Goal: Information Seeking & Learning: Learn about a topic

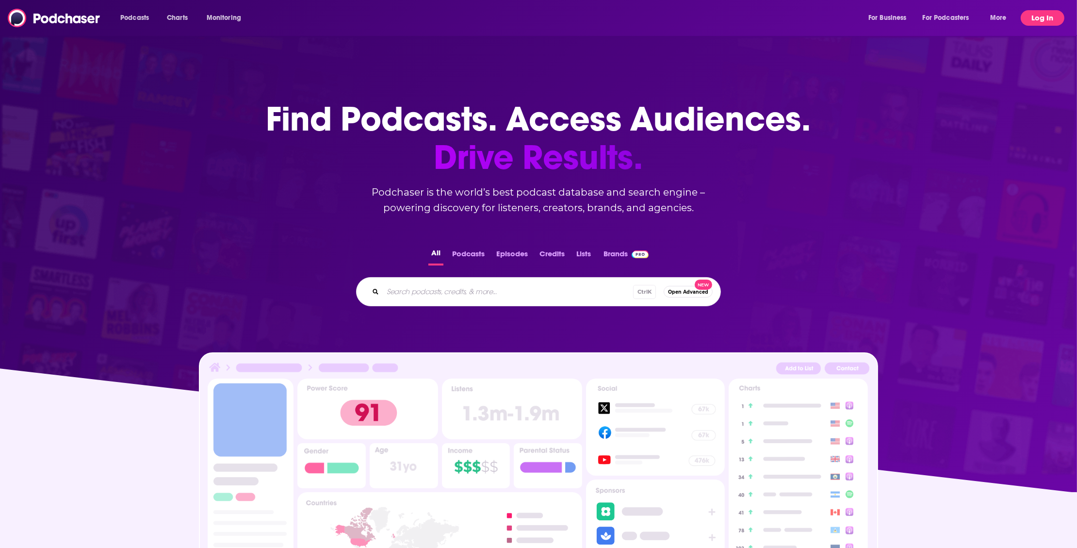
click at [1033, 19] on button "Log In" at bounding box center [1043, 18] width 44 height 16
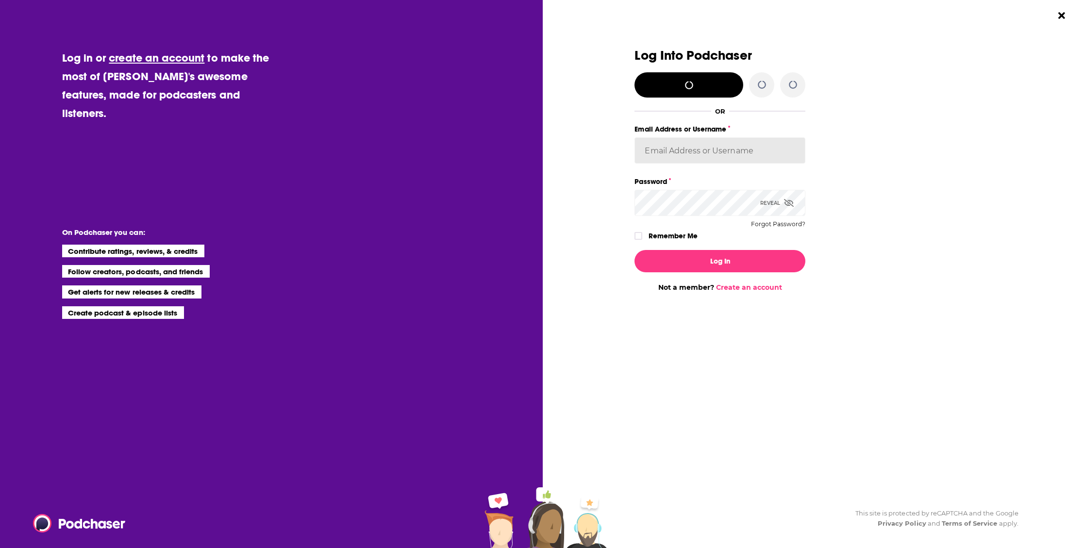
type input "rfinn@princetonequity.com"
click at [748, 258] on button "Log In" at bounding box center [719, 261] width 171 height 22
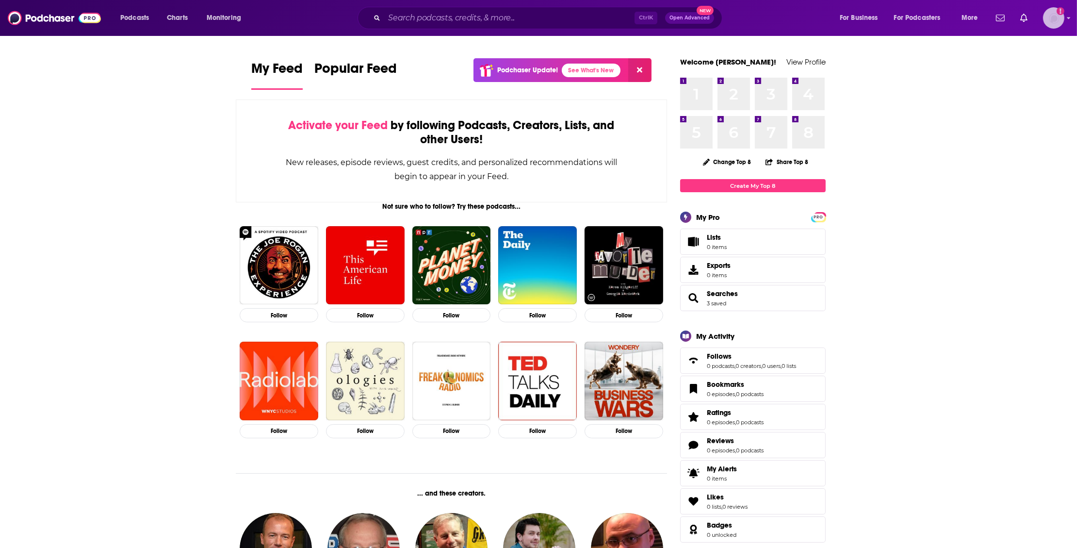
click at [1057, 18] on img "Logged in as finnstones" at bounding box center [1053, 17] width 21 height 21
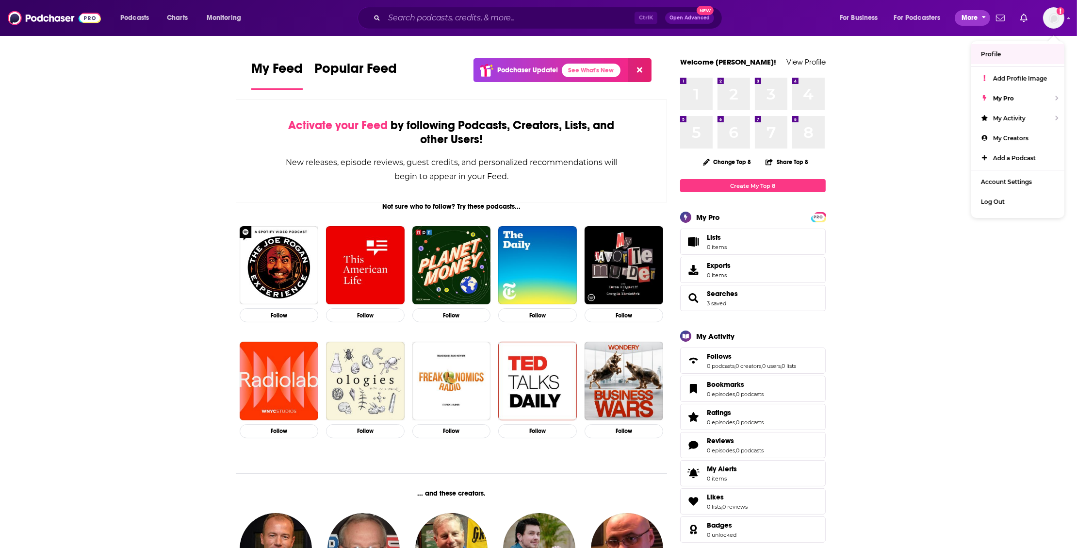
click at [977, 13] on span "More" at bounding box center [970, 18] width 17 height 14
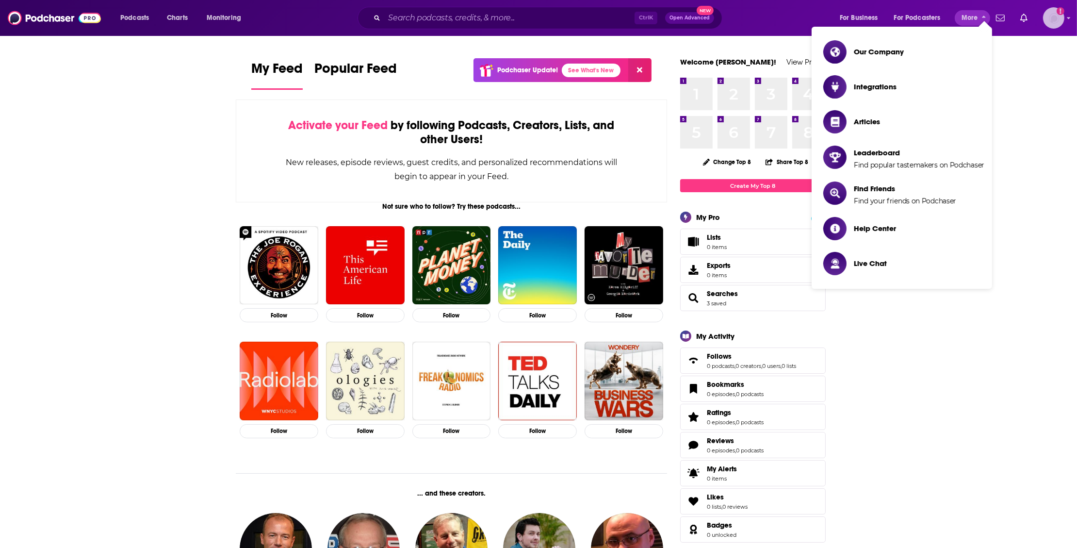
click at [1047, 20] on img "Logged in as finnstones" at bounding box center [1053, 17] width 21 height 21
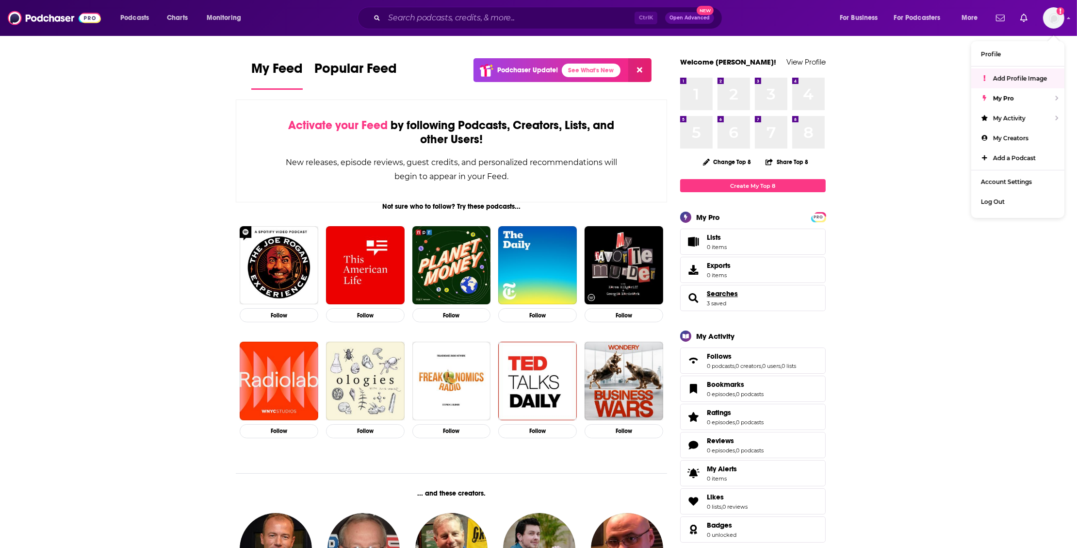
click at [725, 292] on span "Searches" at bounding box center [722, 293] width 31 height 9
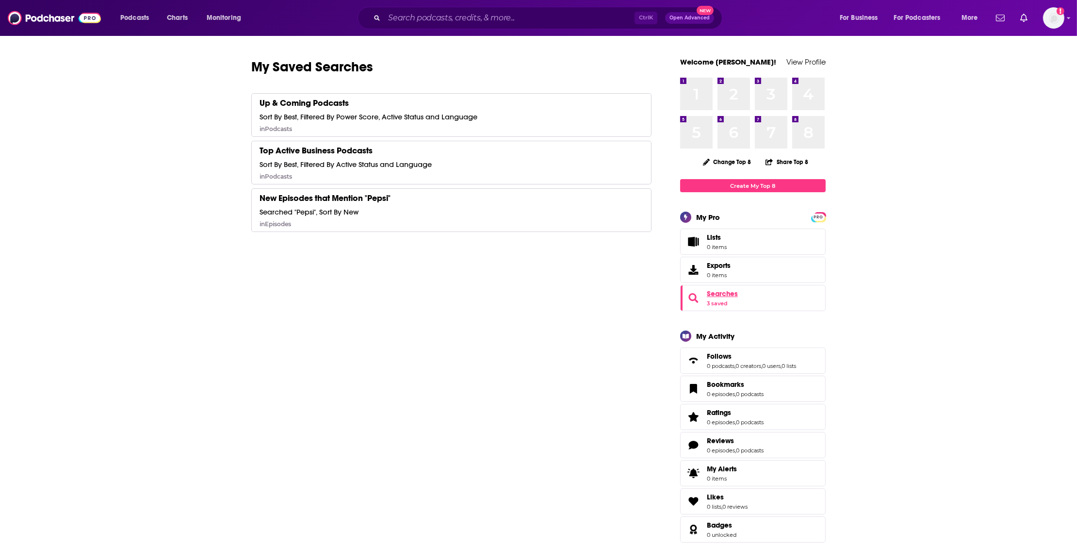
click at [720, 292] on span "Searches" at bounding box center [722, 293] width 31 height 9
click at [320, 103] on div "Up & Coming Podcasts" at bounding box center [304, 103] width 89 height 11
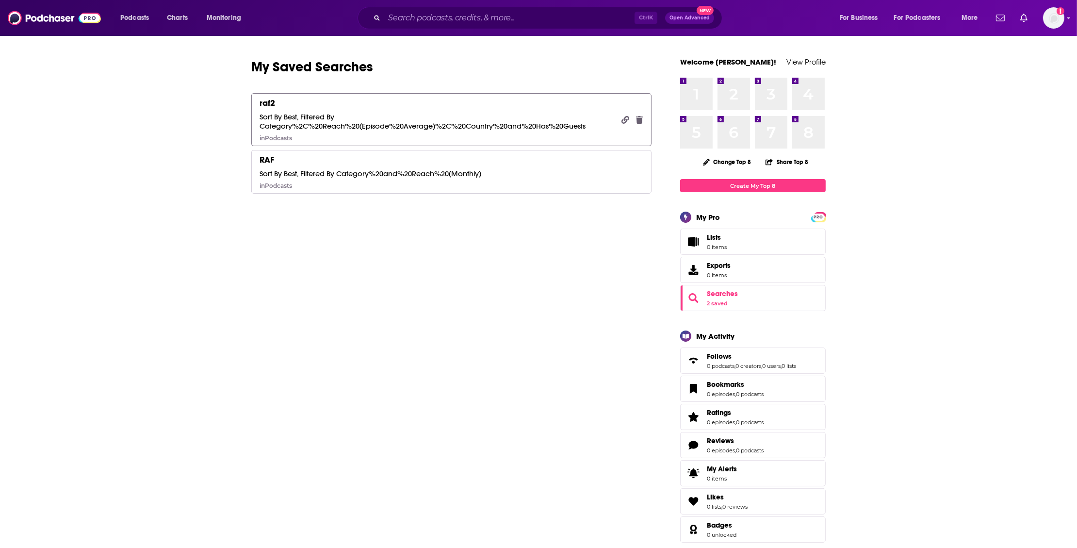
click at [395, 112] on div "Sort By Best, Filtered By Category%2C%20Reach%20(Episode%20Average)%2C%20Countr…" at bounding box center [437, 121] width 355 height 18
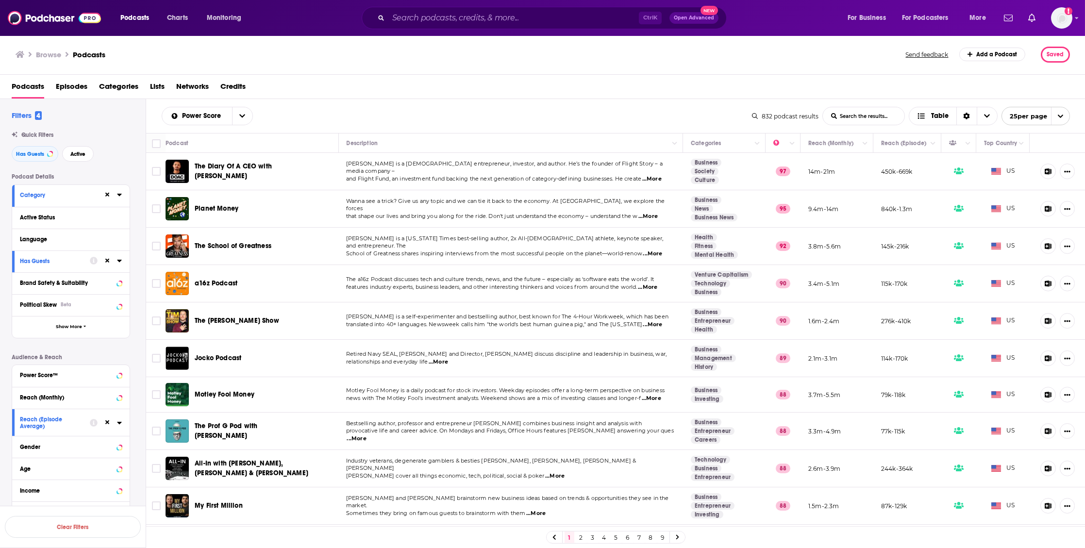
click at [28, 116] on h2 "Filters 4" at bounding box center [27, 115] width 30 height 9
click at [696, 91] on div "Podcasts Episodes Categories Lists Networks Credits" at bounding box center [545, 89] width 1066 height 20
click at [115, 423] on div at bounding box center [106, 422] width 32 height 19
click at [120, 422] on icon at bounding box center [119, 423] width 4 height 2
click at [81, 446] on input "number" at bounding box center [97, 444] width 49 height 16
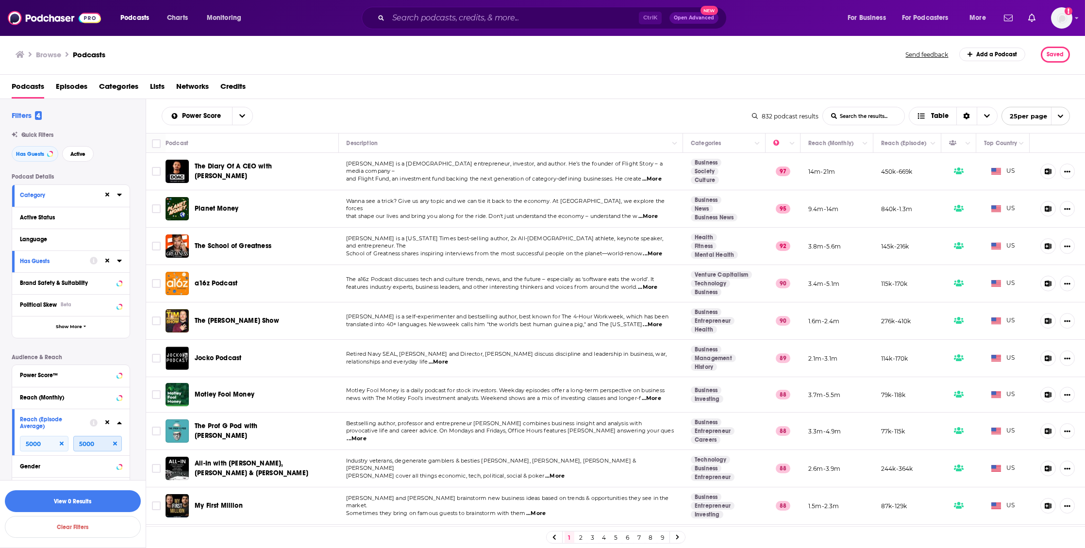
type input "5000"
click at [61, 445] on icon at bounding box center [62, 444] width 4 height 4
click at [70, 503] on button "View 10k+ Results" at bounding box center [73, 501] width 136 height 22
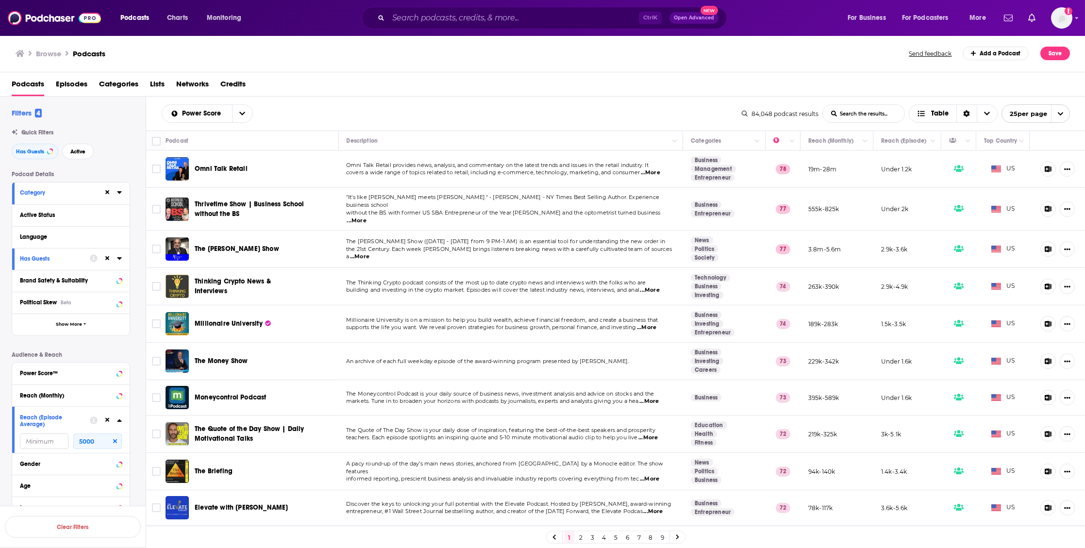
click at [117, 193] on icon at bounding box center [119, 192] width 5 height 8
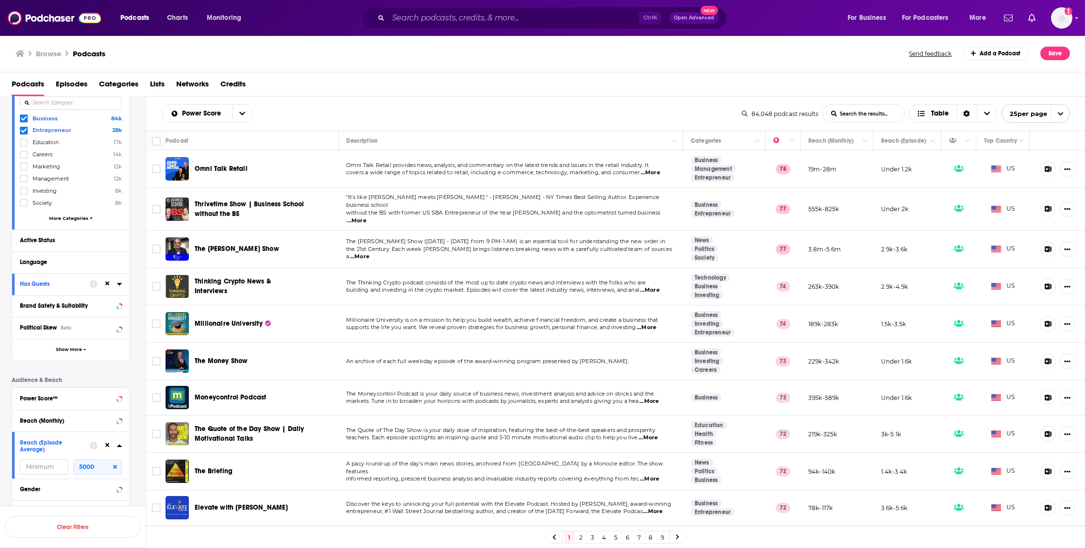
scroll to position [121, 0]
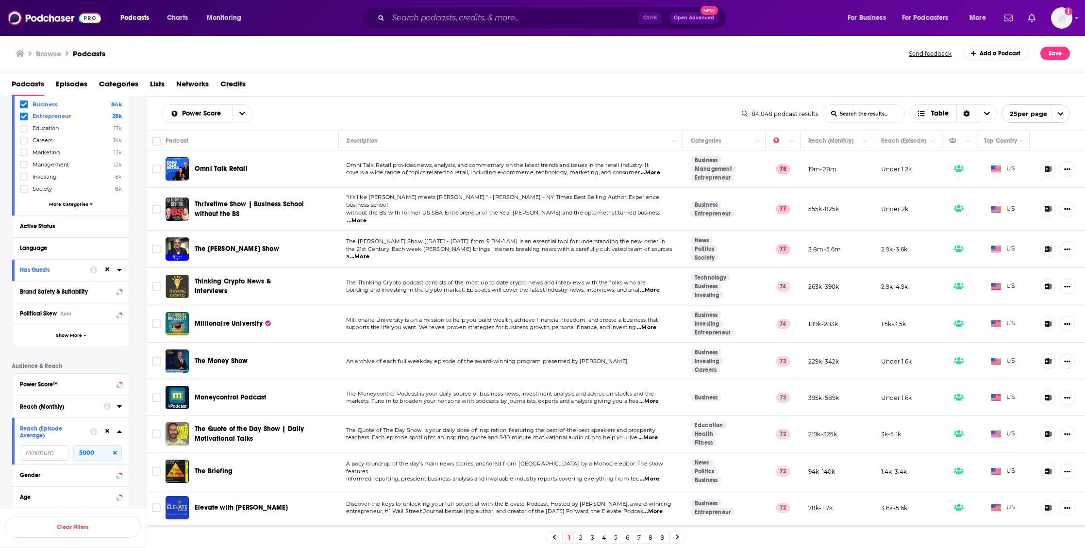
click at [43, 451] on input "number" at bounding box center [44, 453] width 49 height 16
type input "1000"
click at [95, 497] on button "View 3k Results" at bounding box center [73, 501] width 136 height 22
